Goal: Check status: Check status

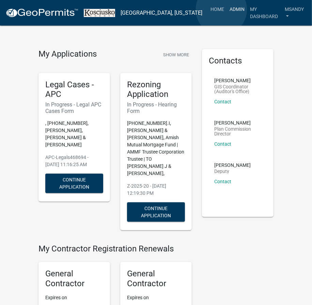
click at [227, 10] on link "Admin" at bounding box center [237, 9] width 20 height 13
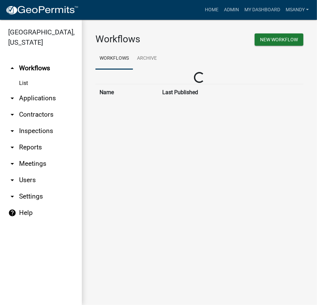
click at [25, 97] on link "arrow_drop_down Applications" at bounding box center [41, 98] width 82 height 16
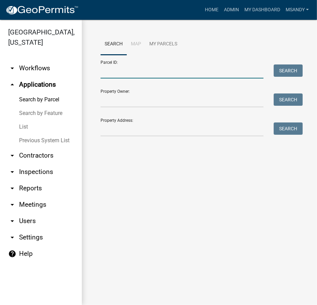
click at [111, 74] on input "Parcel ID:" at bounding box center [182, 71] width 163 height 14
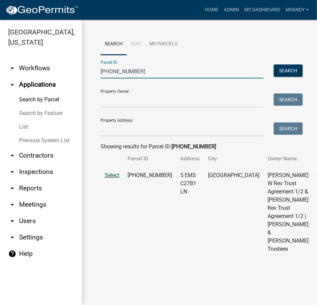
type input "[PHONE_NUMBER]"
click at [113, 178] on span "Select" at bounding box center [112, 175] width 15 height 6
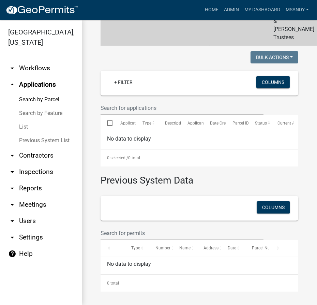
scroll to position [235, 0]
